Goal: Transaction & Acquisition: Purchase product/service

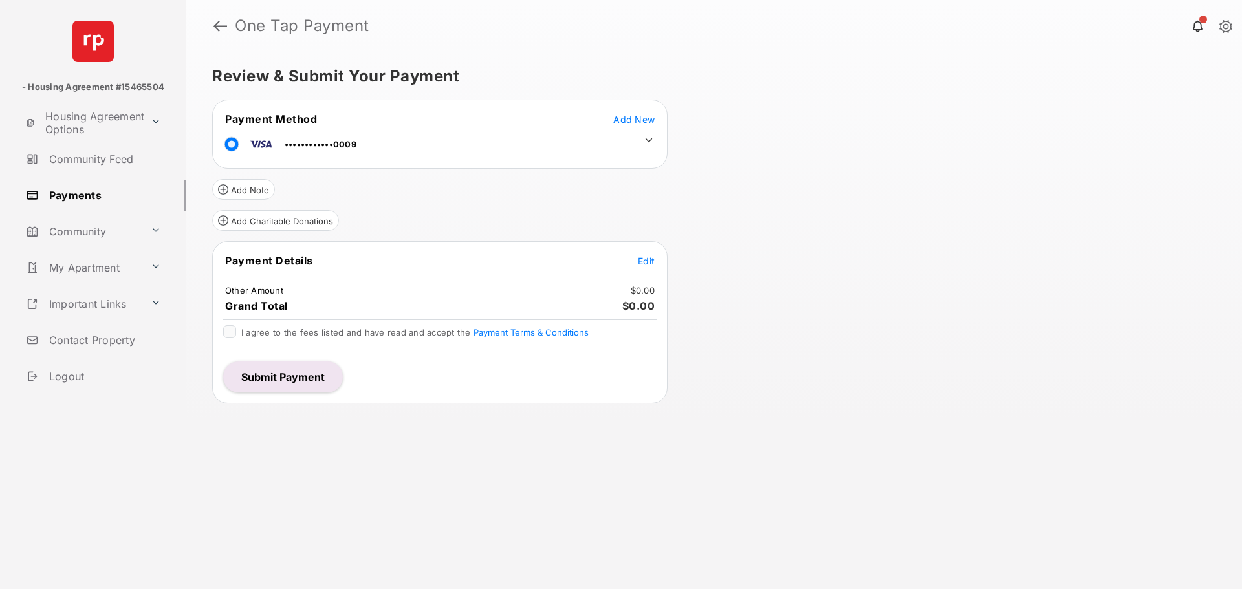
click at [647, 120] on span "Add New" at bounding box center [633, 119] width 41 height 11
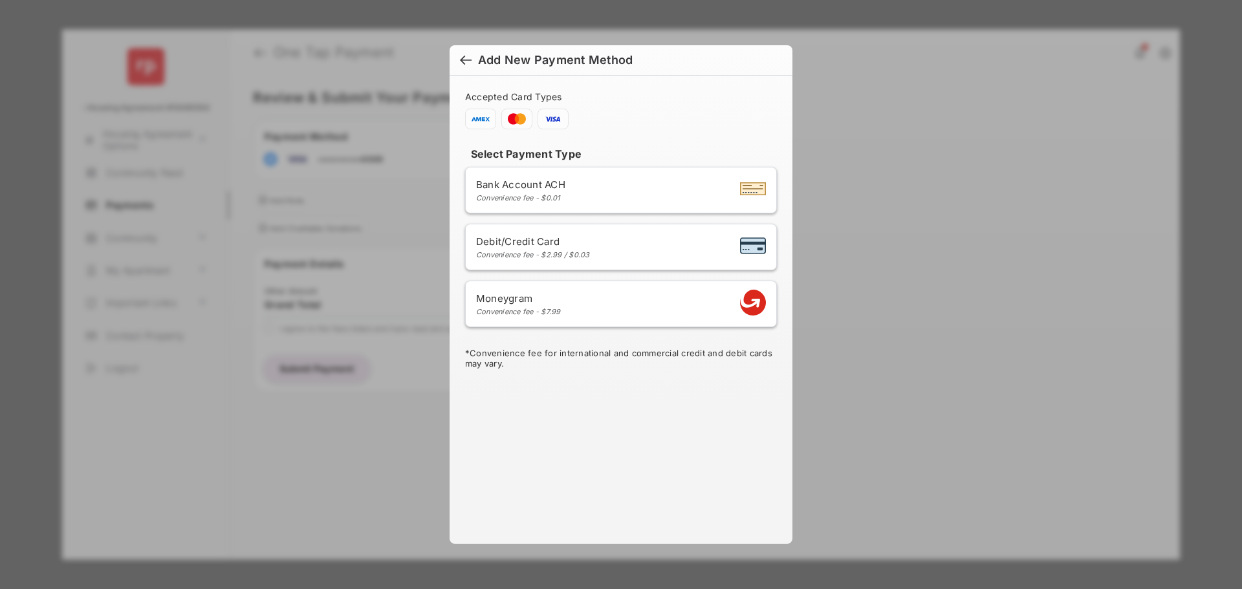
click at [563, 310] on div "Moneygram Convenience fee - $7.99" at bounding box center [621, 304] width 290 height 25
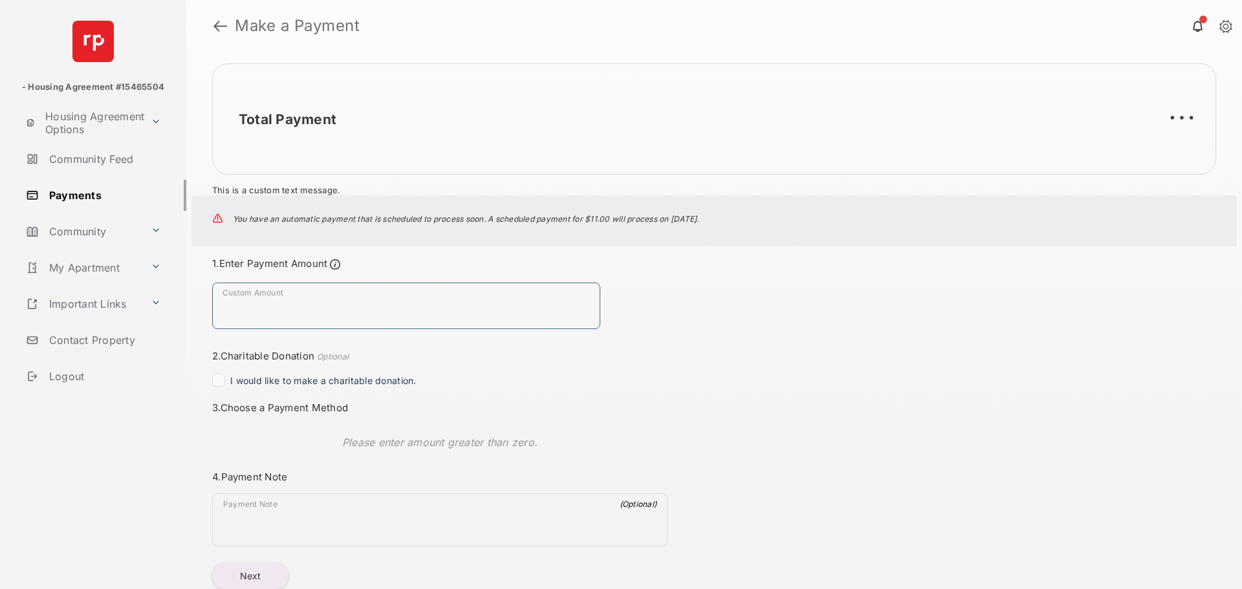
click at [378, 296] on input "Custom Amount" at bounding box center [406, 306] width 388 height 47
type input "****"
click at [744, 343] on div "Total Payment $1.00 This is a custom text message. You have an automatic paymen…" at bounding box center [714, 320] width 1056 height 537
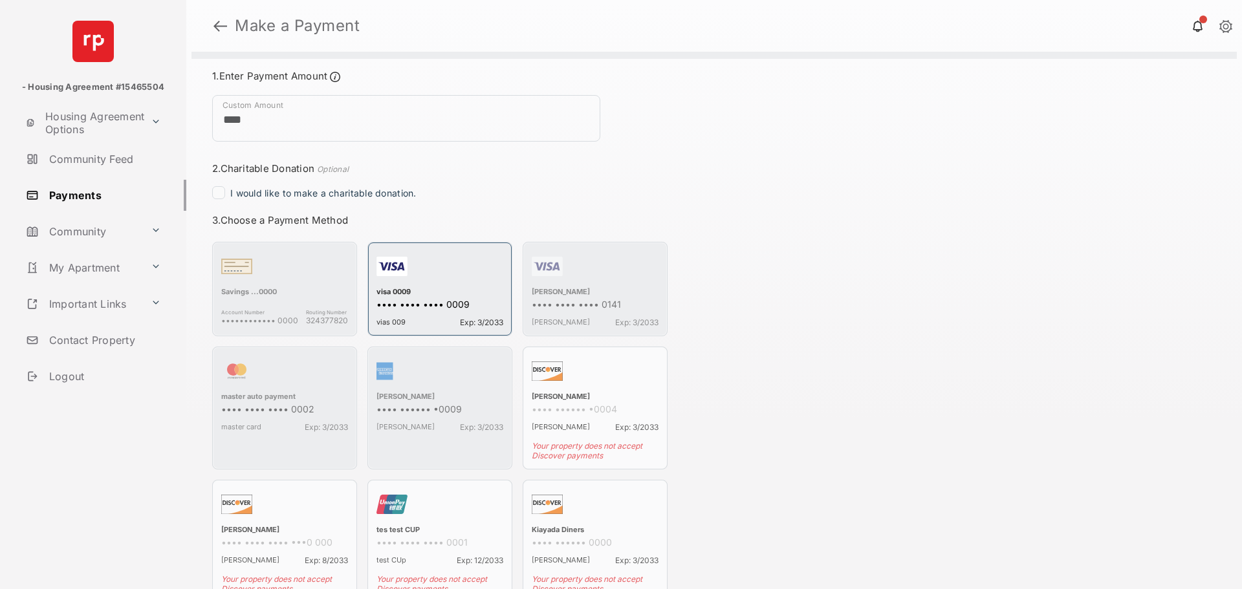
scroll to position [215, 0]
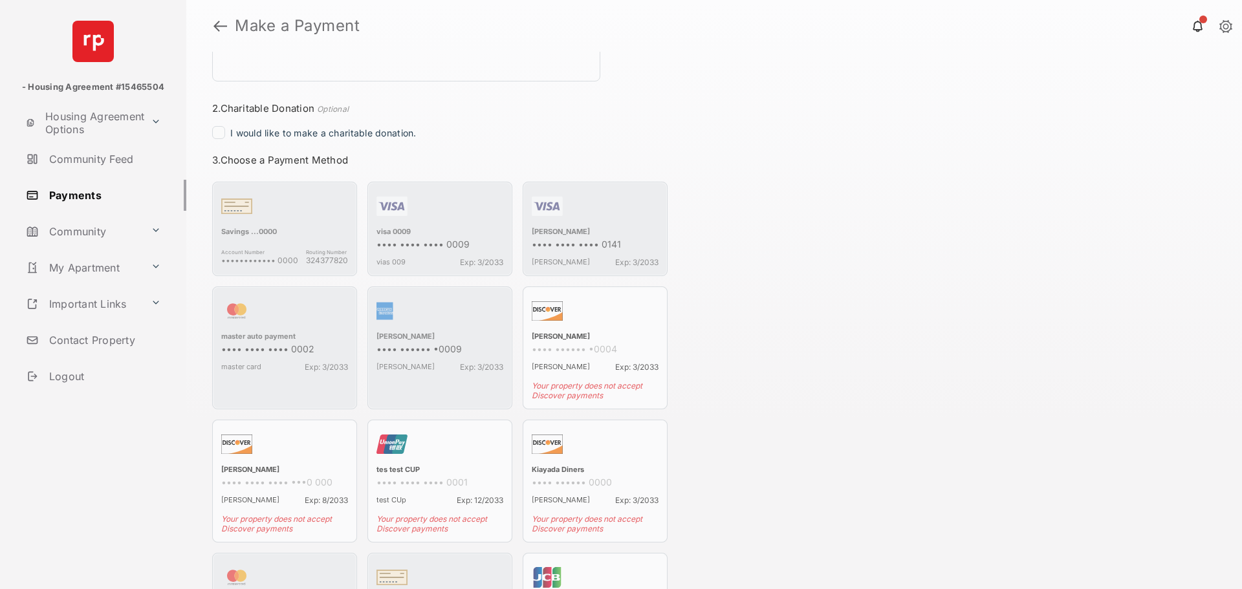
scroll to position [302, 0]
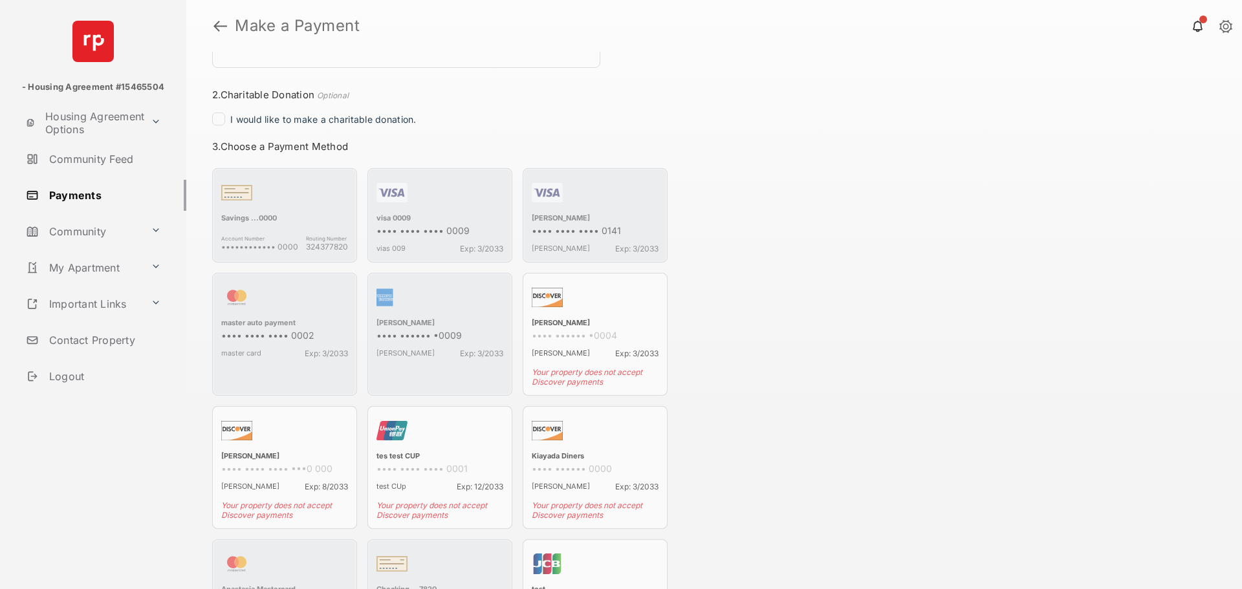
scroll to position [237, 0]
